Goal: Register for event/course

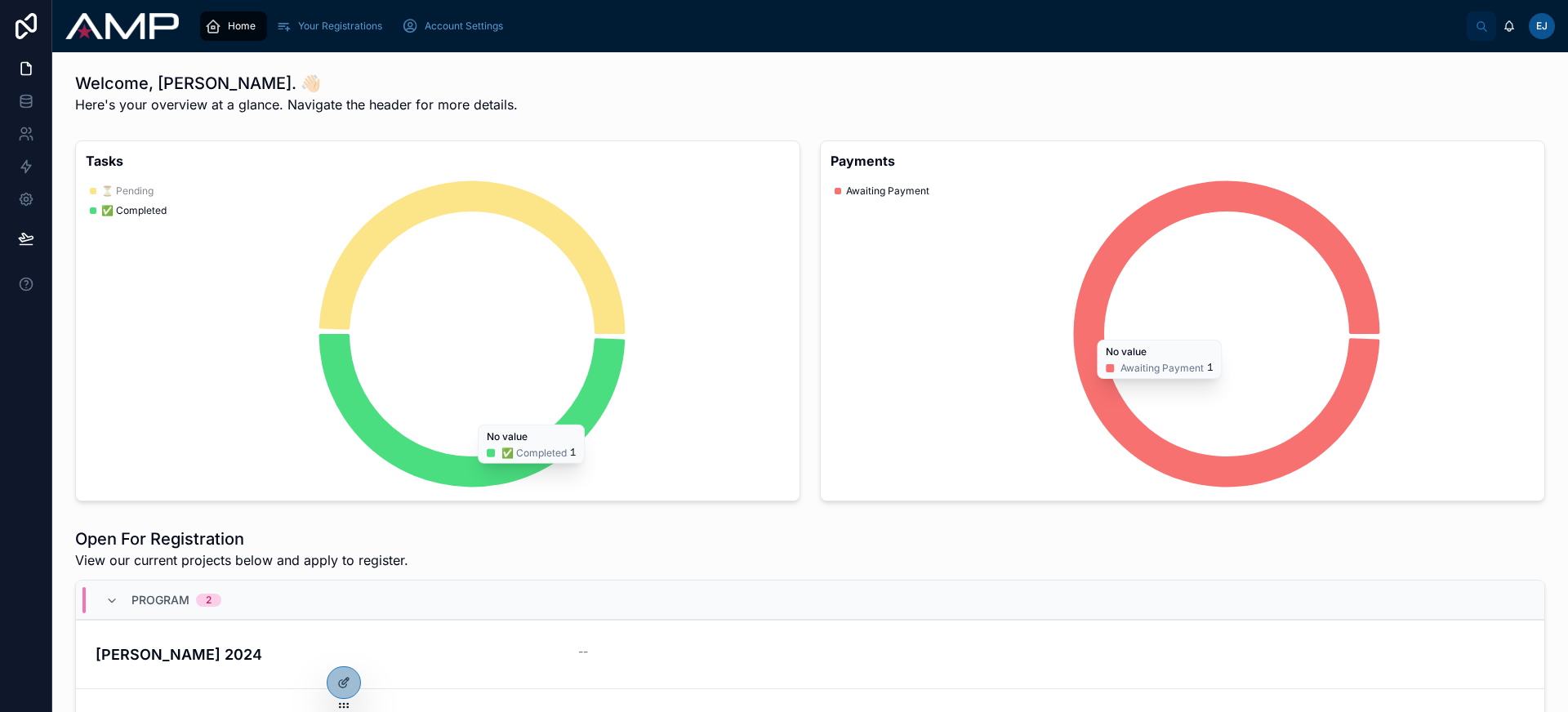
click at [693, 557] on div "Open For Registration View our current projects below and apply to register." at bounding box center [810, 549] width 1470 height 42
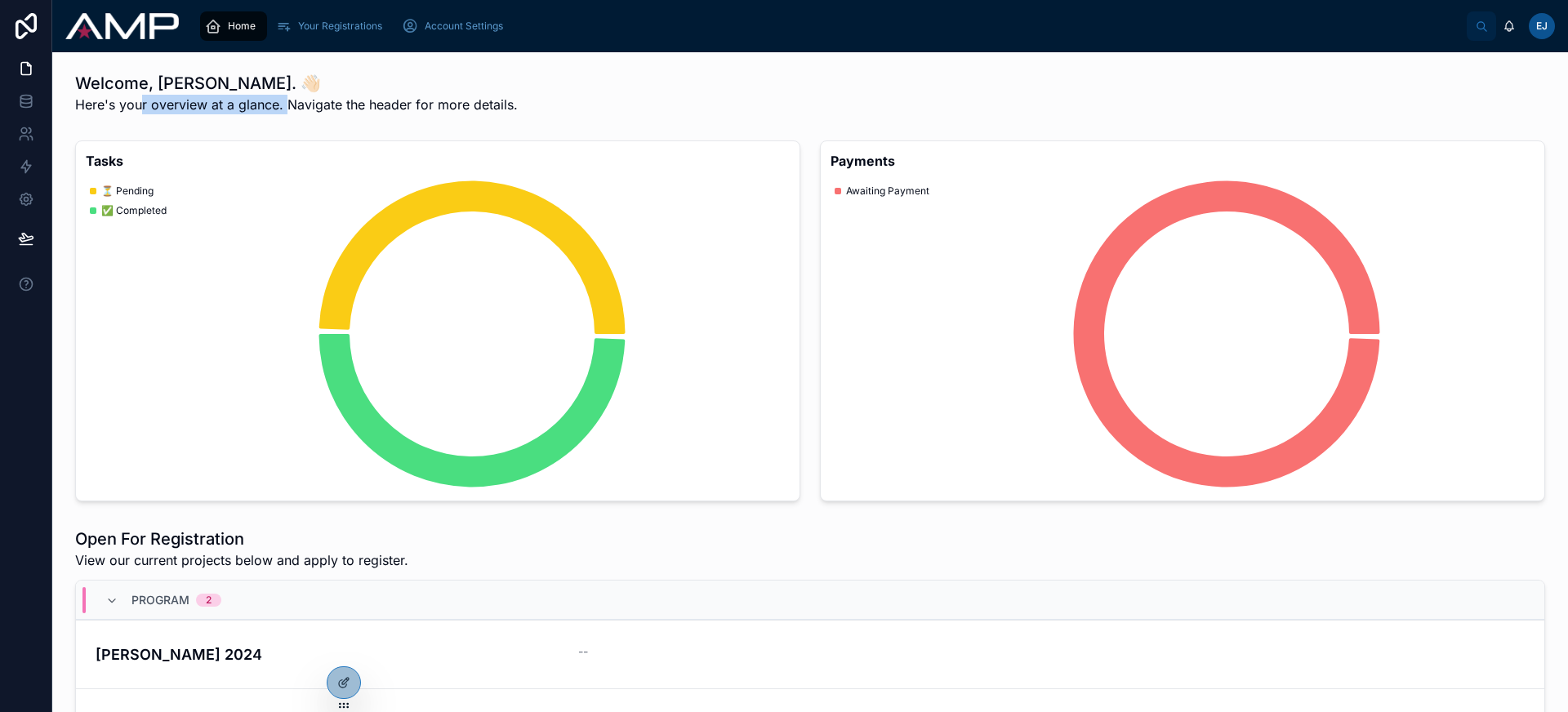
drag, startPoint x: 183, startPoint y: 105, endPoint x: 306, endPoint y: 105, distance: 123.0
click at [306, 105] on span "Here's your overview at a glance. Navigate the header for more details." at bounding box center [297, 104] width 442 height 19
click at [306, 105] on span "Here's your overview at a glance. Navigate the header for more details." at bounding box center [297, 104] width 442 height 19
drag, startPoint x: 298, startPoint y: 102, endPoint x: 442, endPoint y: 97, distance: 144.1
click at [442, 97] on span "Here's your overview at a glance. Navigate the header for more details." at bounding box center [297, 104] width 442 height 19
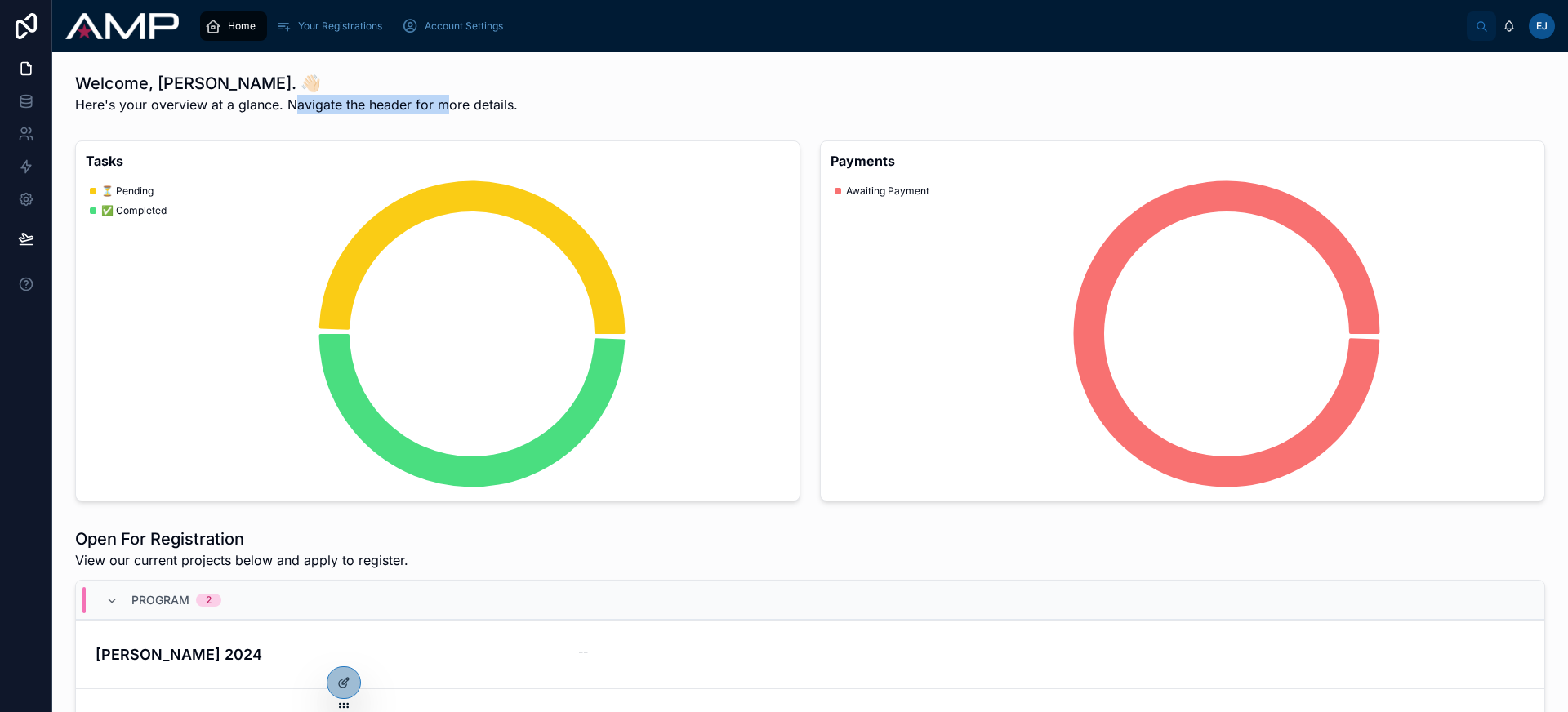
click at [442, 97] on span "Here's your overview at a glance. Navigate the header for more details." at bounding box center [297, 104] width 442 height 19
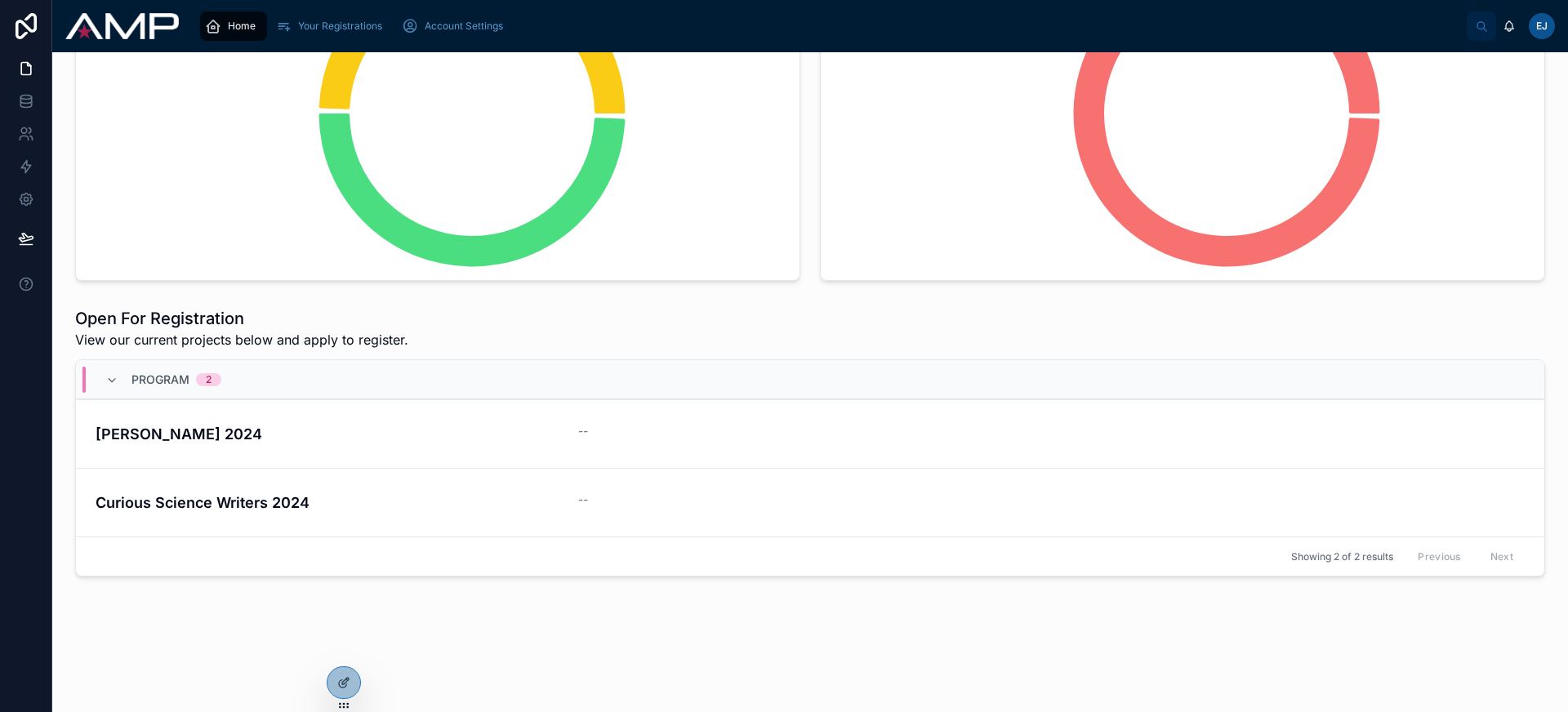
scroll to position [222, 0]
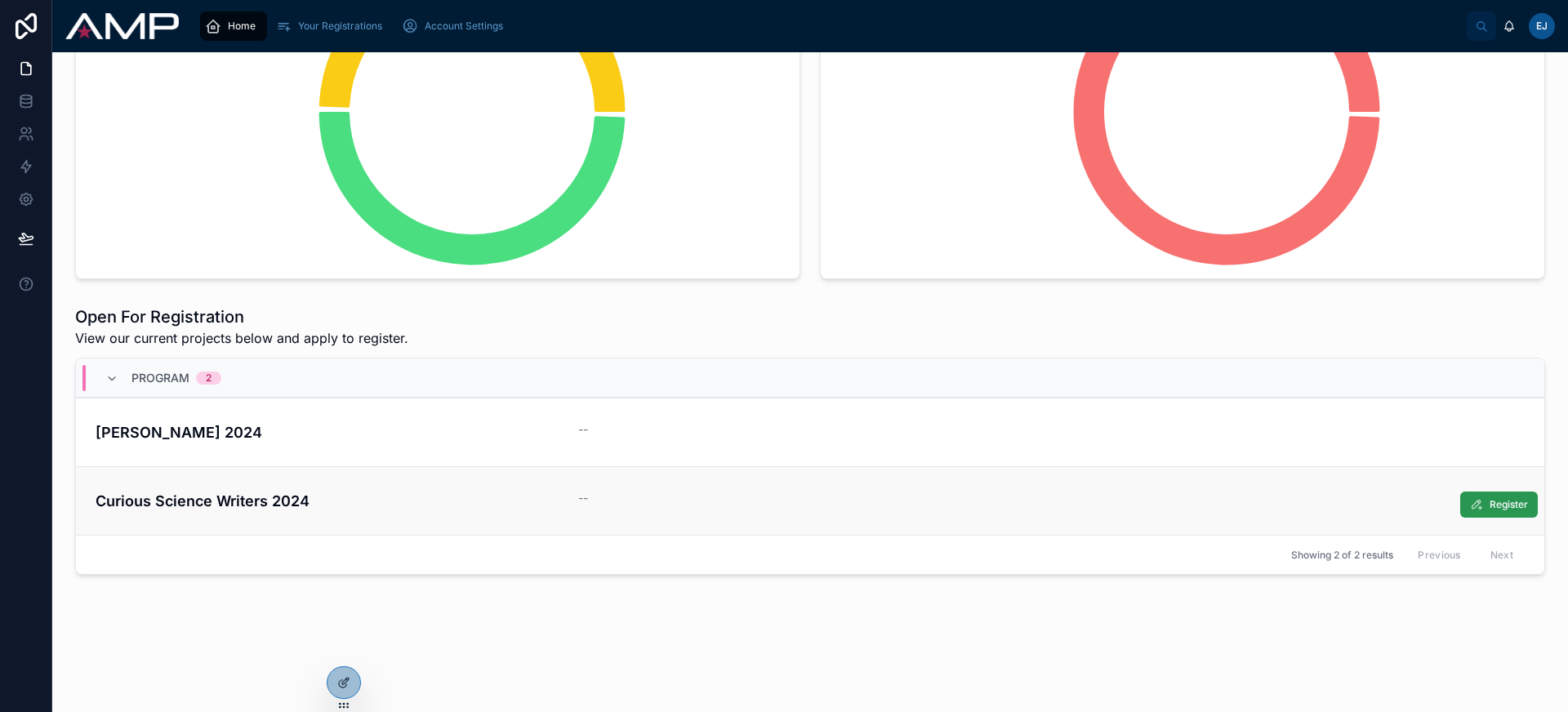
click at [1489, 507] on span "Register" at bounding box center [1508, 504] width 39 height 13
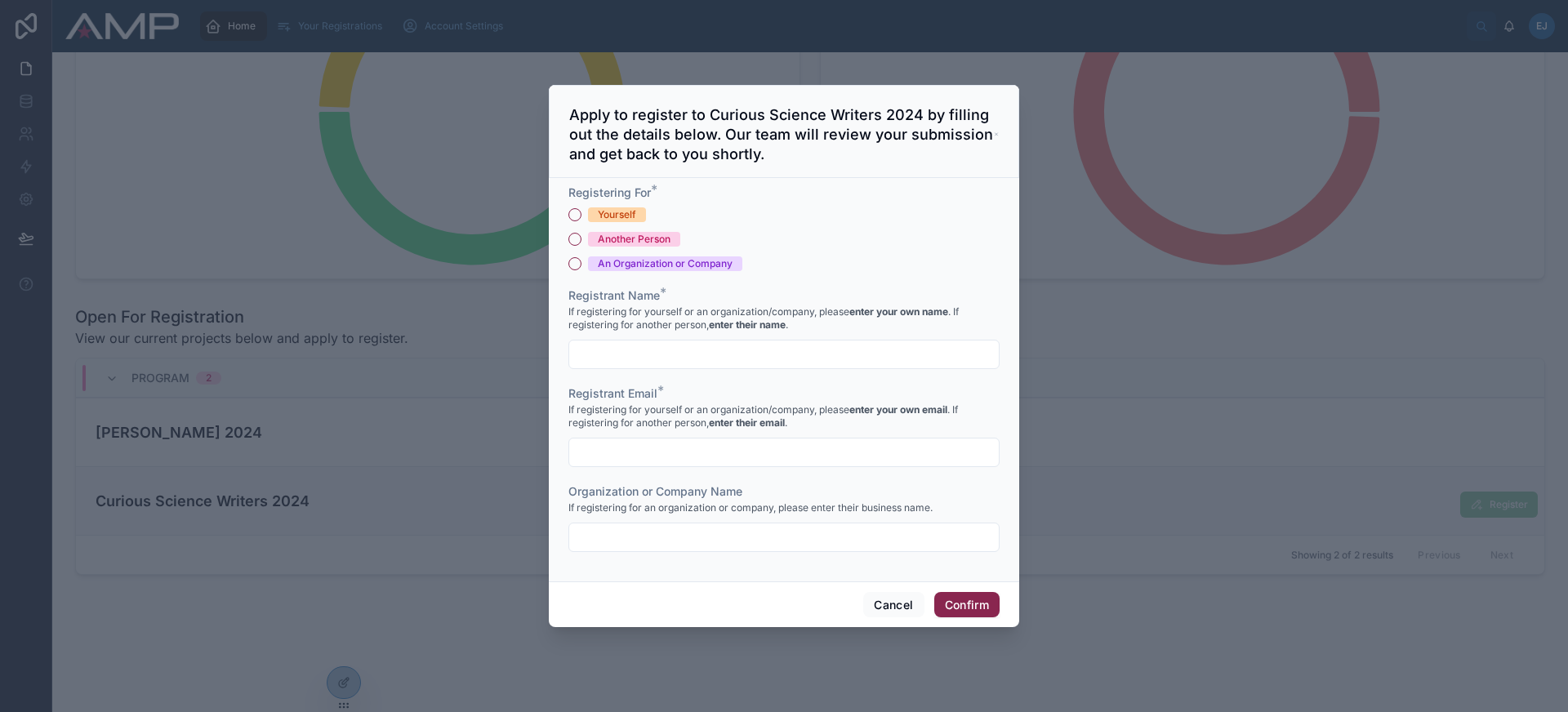
click at [639, 213] on span "Yourself" at bounding box center [617, 214] width 58 height 15
click at [581, 213] on button "Yourself" at bounding box center [574, 214] width 13 height 13
click at [638, 361] on input "text" at bounding box center [783, 355] width 429 height 23
type input "**********"
click at [669, 448] on input "text" at bounding box center [783, 452] width 429 height 23
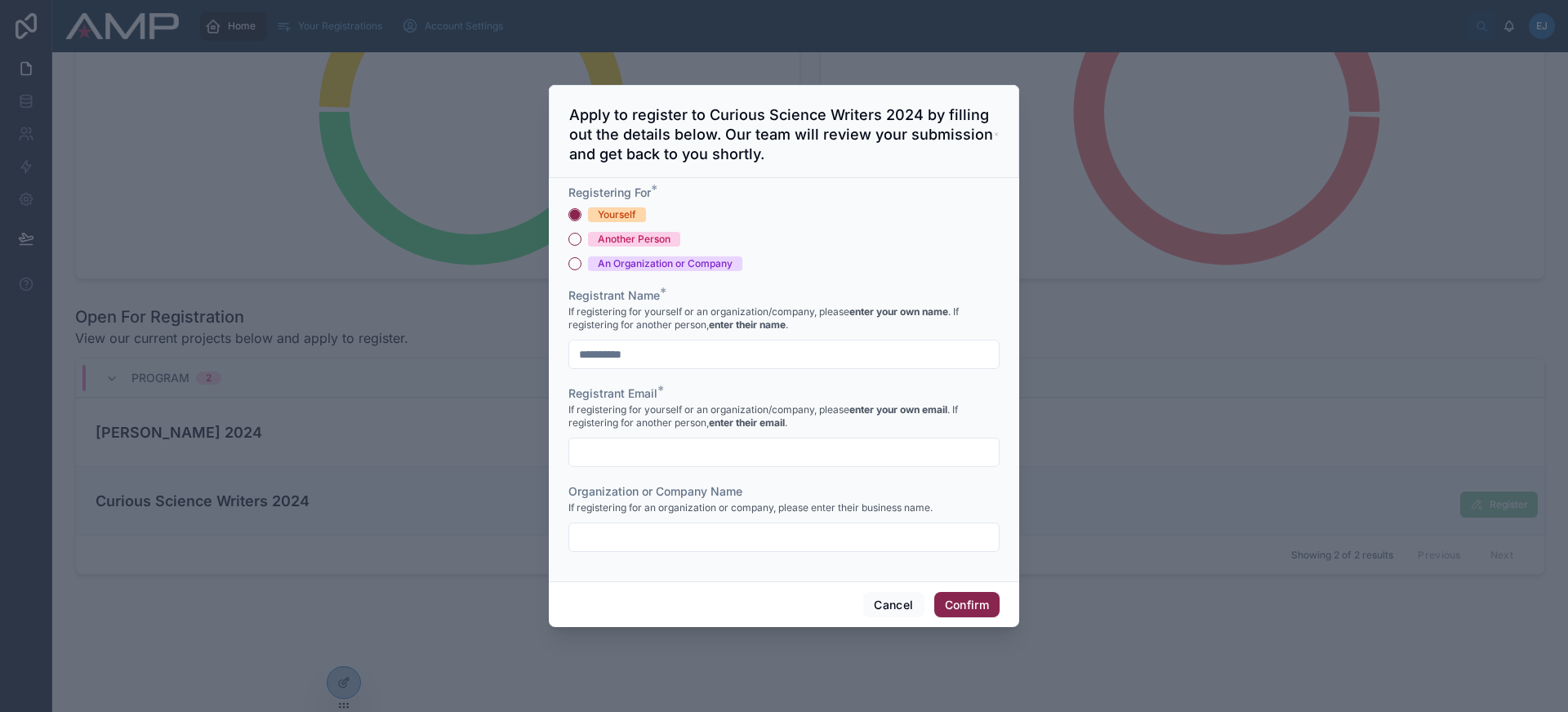
type input "**********"
click at [740, 532] on input "text" at bounding box center [783, 537] width 429 height 23
click at [972, 613] on button "Confirm" at bounding box center [967, 605] width 65 height 26
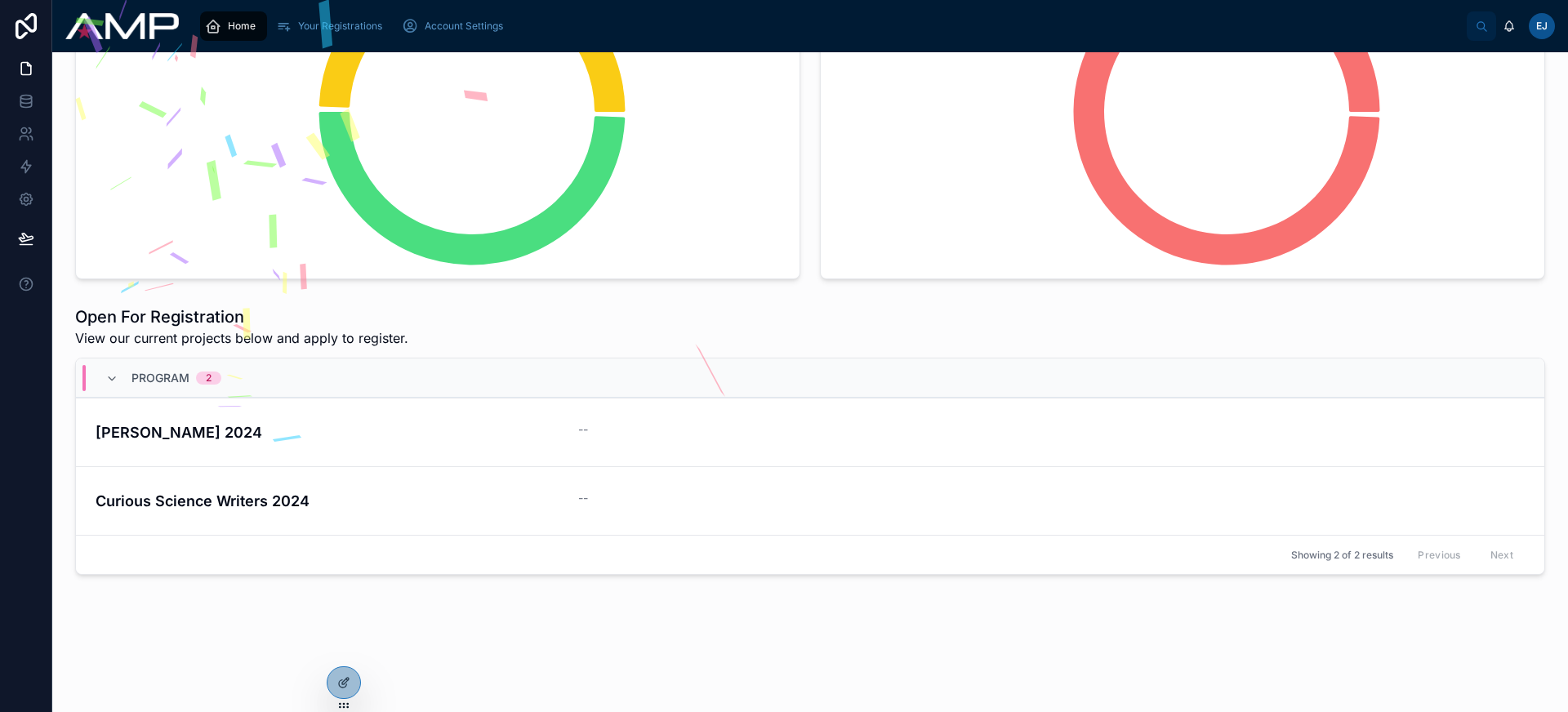
scroll to position [0, 0]
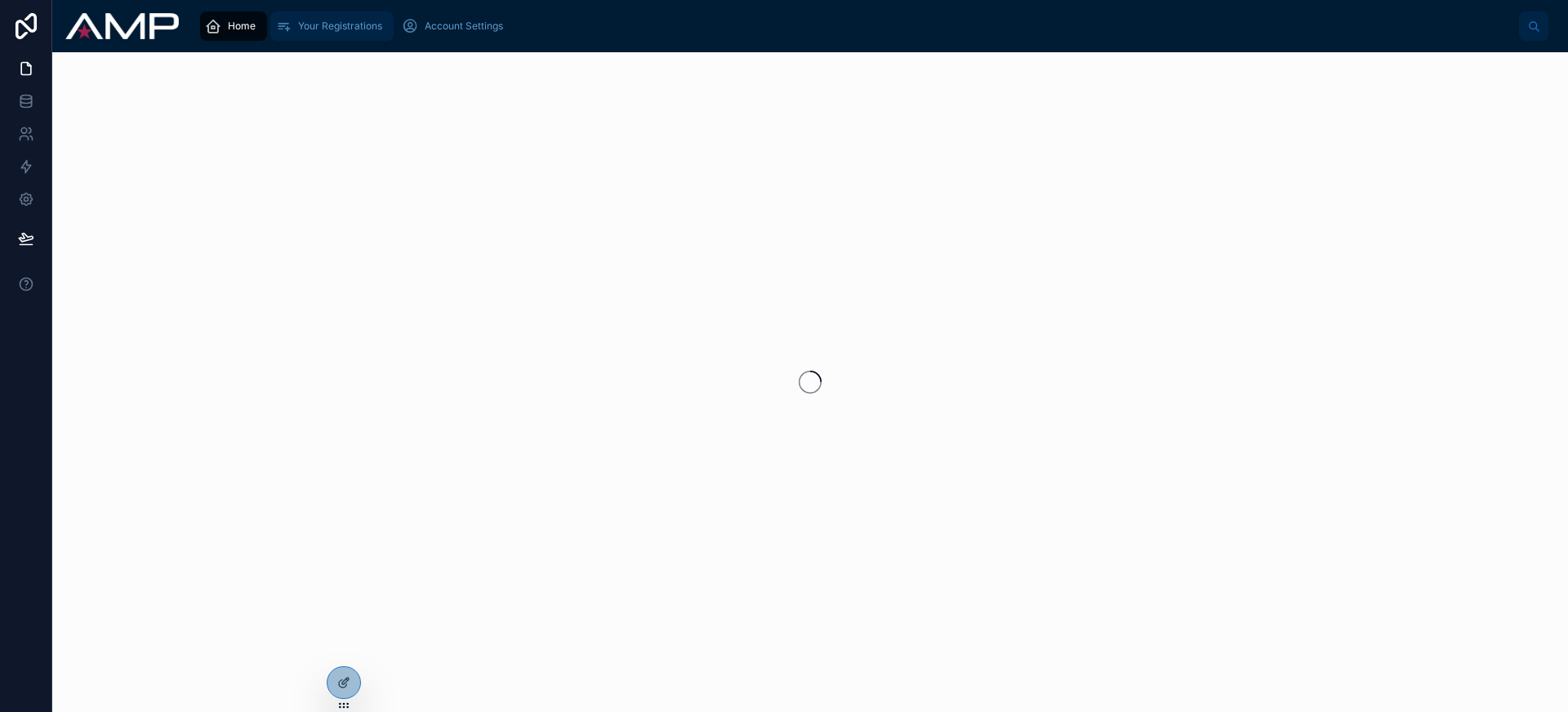
click at [306, 19] on span "Your Registrations" at bounding box center [340, 25] width 84 height 13
